Goal: Task Accomplishment & Management: Manage account settings

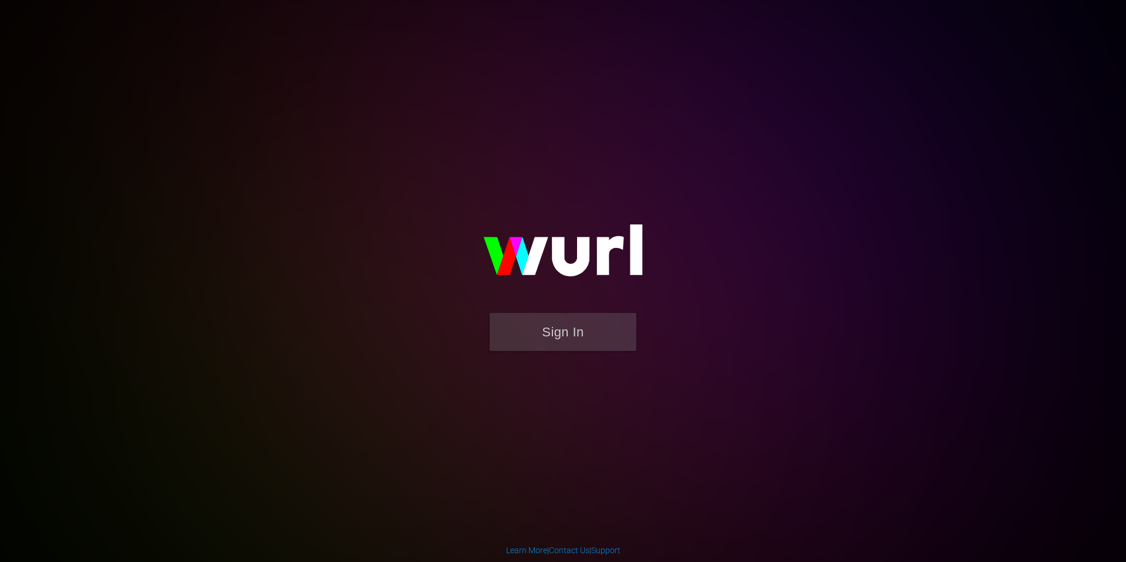
click at [1069, 16] on body "Sign In Learn More | Contact Us | Support" at bounding box center [563, 281] width 1126 height 562
click at [605, 213] on img at bounding box center [563, 256] width 235 height 114
click at [555, 340] on button "Sign In" at bounding box center [563, 332] width 147 height 38
click at [80, 133] on body "Sign In Learn More | Contact Us | Support" at bounding box center [563, 281] width 1126 height 562
click at [86, 124] on body "Sign In Learn More | Contact Us | Support" at bounding box center [563, 281] width 1126 height 562
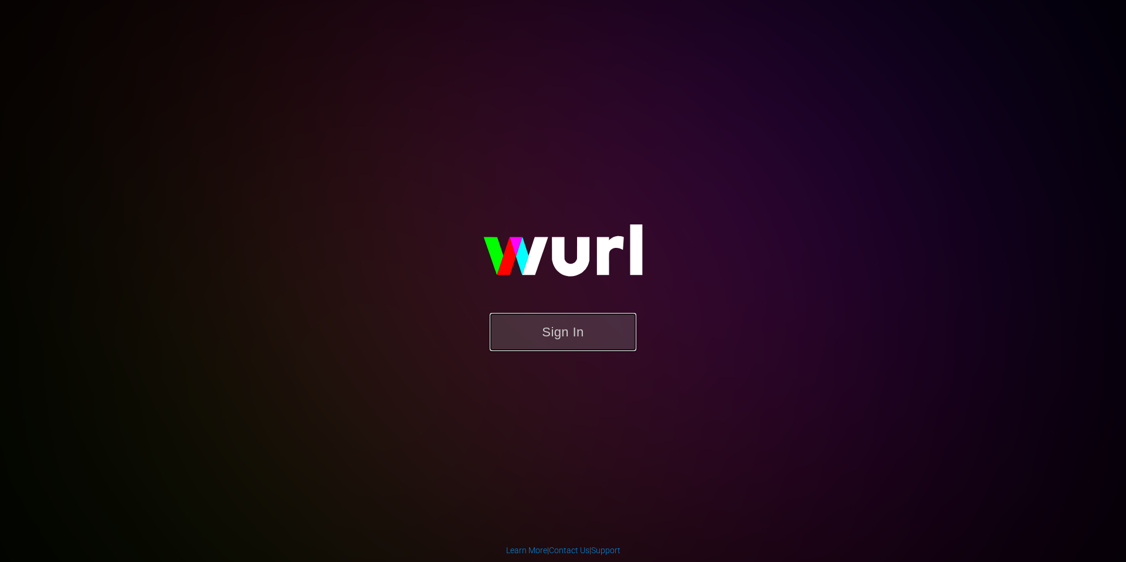
click at [565, 337] on button "Sign In" at bounding box center [563, 332] width 147 height 38
click at [56, 176] on body "Sign In Learn More | Contact Us | Support" at bounding box center [563, 281] width 1126 height 562
